Goal: Entertainment & Leisure: Consume media (video, audio)

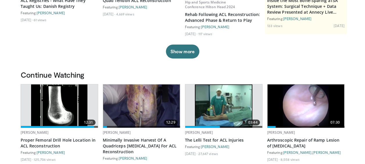
scroll to position [116, 0]
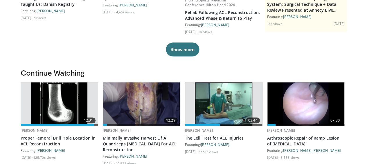
click at [302, 85] on img at bounding box center [306, 103] width 77 height 43
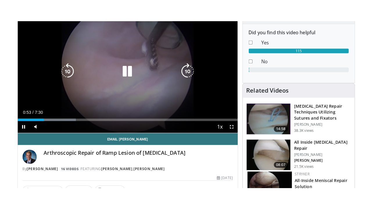
scroll to position [58, 0]
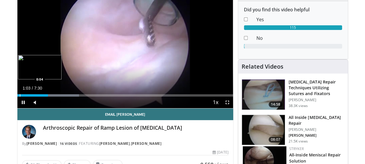
click at [19, 96] on div "Loaded : 28.63% 1:04 0:04" at bounding box center [125, 95] width 216 height 2
click at [18, 95] on div "Loaded : 17.61% 0:21 0:02" at bounding box center [125, 95] width 216 height 2
click at [27, 96] on div "Progress Bar" at bounding box center [27, 95] width 1 height 2
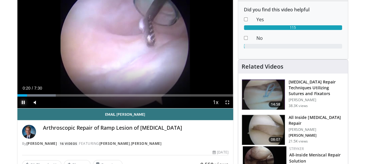
click at [22, 101] on span "Video Player" at bounding box center [23, 102] width 12 height 12
click at [26, 96] on div "Progress Bar" at bounding box center [26, 95] width 1 height 2
click at [227, 101] on span "Video Player" at bounding box center [228, 102] width 12 height 12
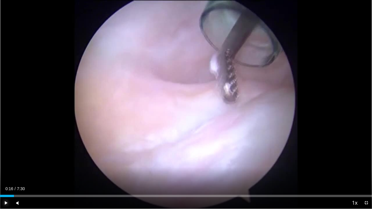
click at [5, 164] on span "Video Player" at bounding box center [6, 203] width 12 height 12
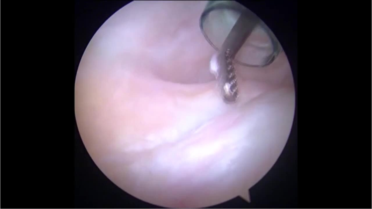
click at [0, 164] on button "Pause" at bounding box center [6, 203] width 12 height 12
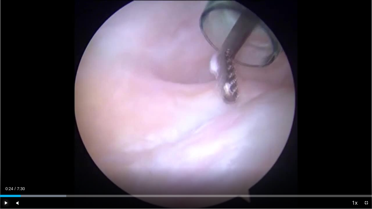
click at [0, 164] on button "Play" at bounding box center [6, 203] width 12 height 12
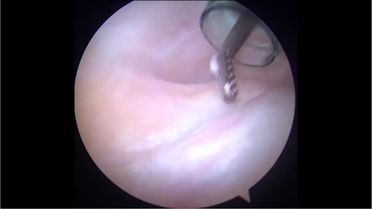
click at [0, 164] on button "Pause" at bounding box center [6, 203] width 12 height 12
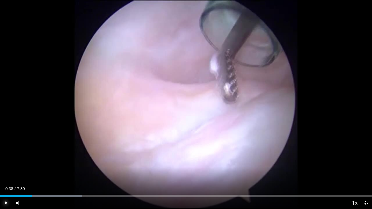
click at [0, 164] on button "Play" at bounding box center [6, 203] width 12 height 12
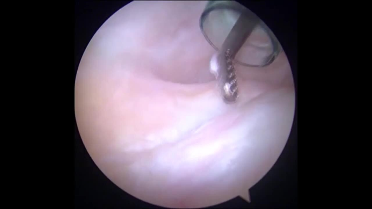
click at [0, 164] on button "Pause" at bounding box center [6, 203] width 12 height 12
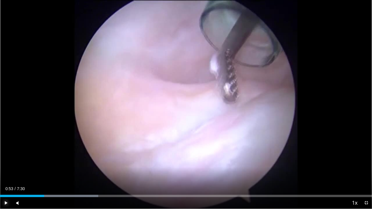
click at [0, 164] on button "Play" at bounding box center [6, 203] width 12 height 12
click at [47, 164] on div "1:11" at bounding box center [29, 196] width 59 height 2
click at [6, 164] on span "Video Player" at bounding box center [6, 203] width 12 height 12
click at [0, 164] on button "Play" at bounding box center [6, 203] width 12 height 12
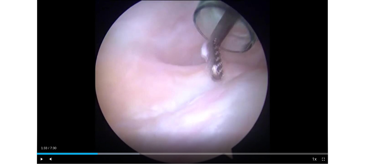
scroll to position [180, 0]
